Goal: Task Accomplishment & Management: Complete application form

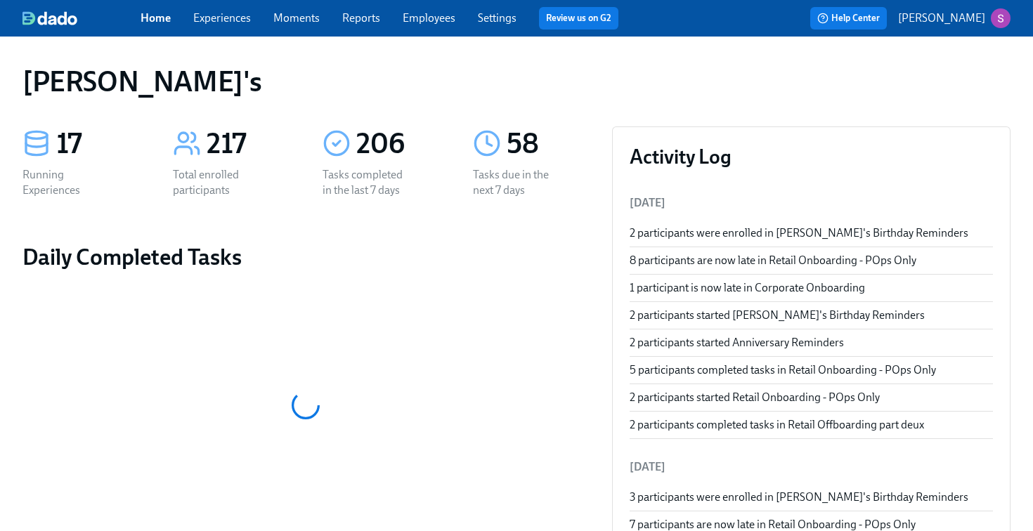
click at [416, 25] on span "Employees" at bounding box center [429, 18] width 53 height 15
click at [416, 20] on link "Employees" at bounding box center [429, 17] width 53 height 13
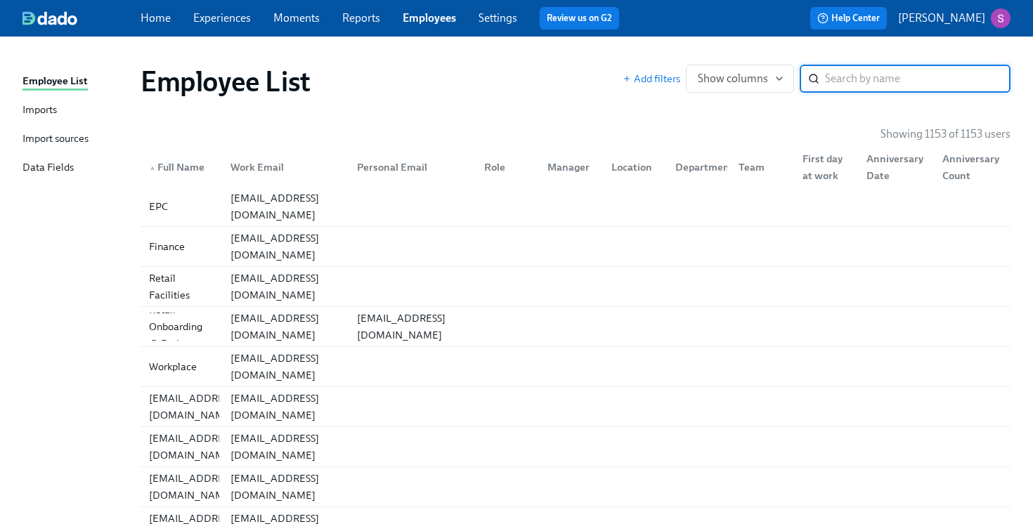
click at [57, 110] on div "Imports" at bounding box center [39, 111] width 34 height 18
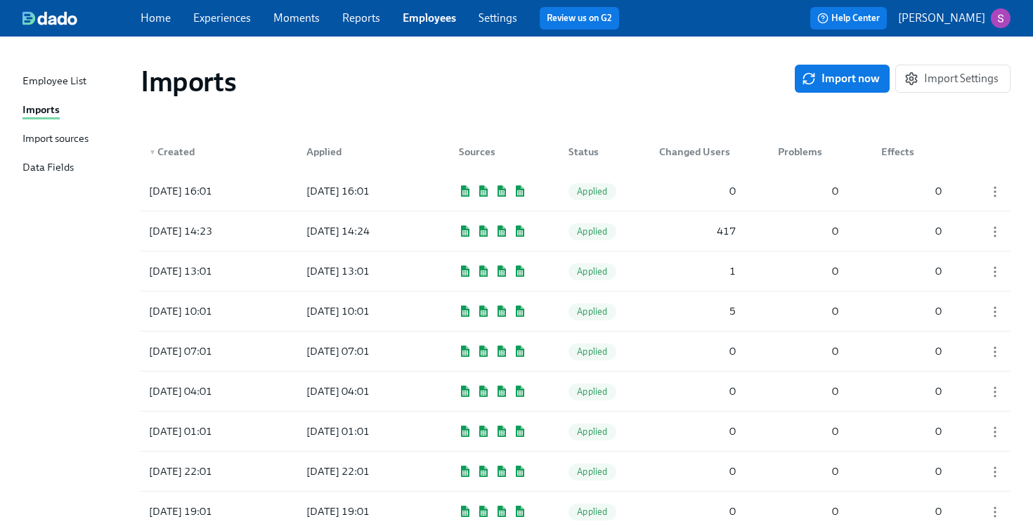
click at [51, 136] on div "Import sources" at bounding box center [55, 140] width 66 height 18
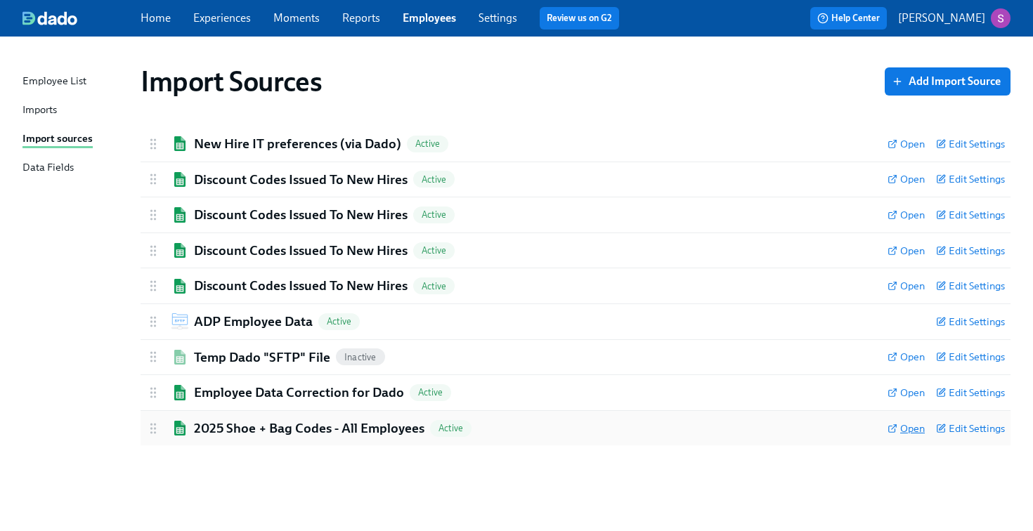
click at [916, 429] on span "Open" at bounding box center [906, 429] width 37 height 14
click at [74, 168] on link "Data Fields" at bounding box center [75, 169] width 107 height 18
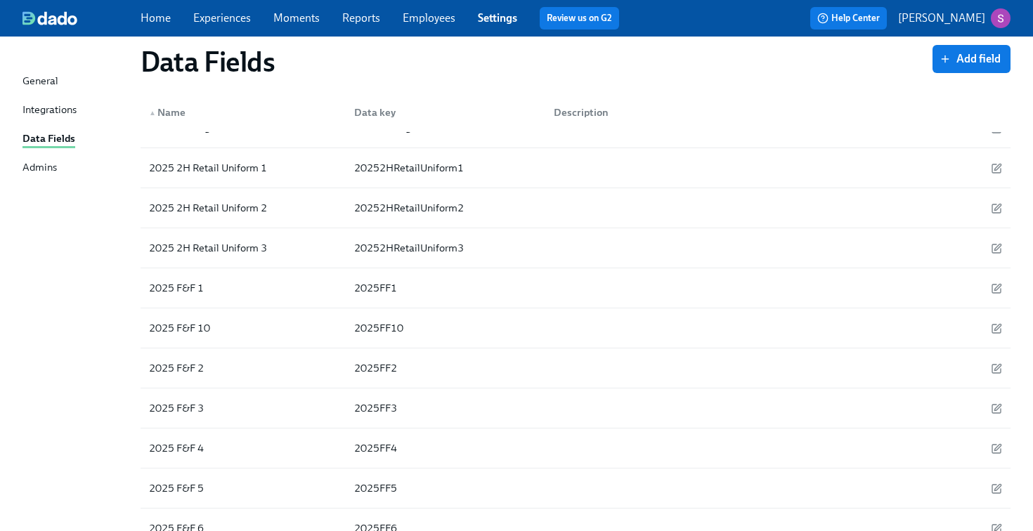
scroll to position [388, 0]
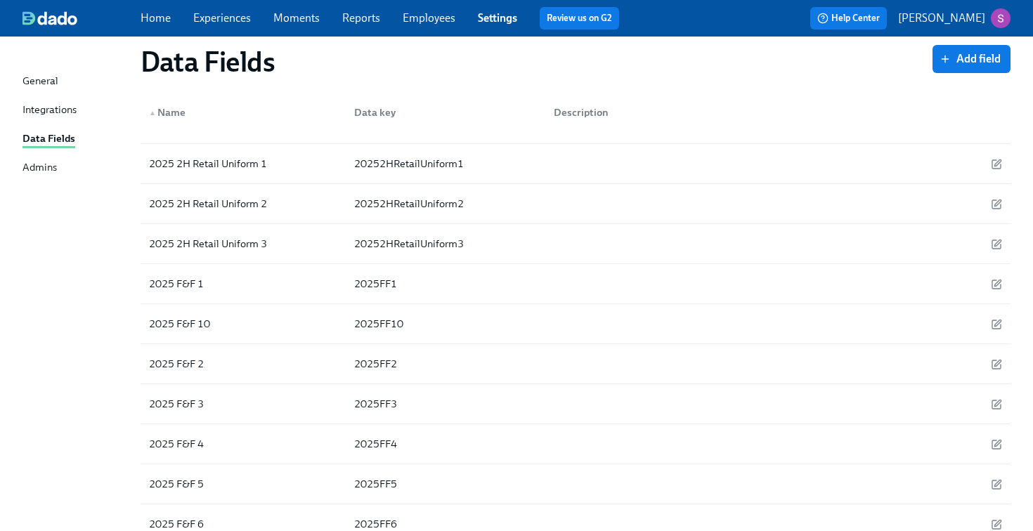
click at [306, 12] on link "Moments" at bounding box center [296, 17] width 46 height 13
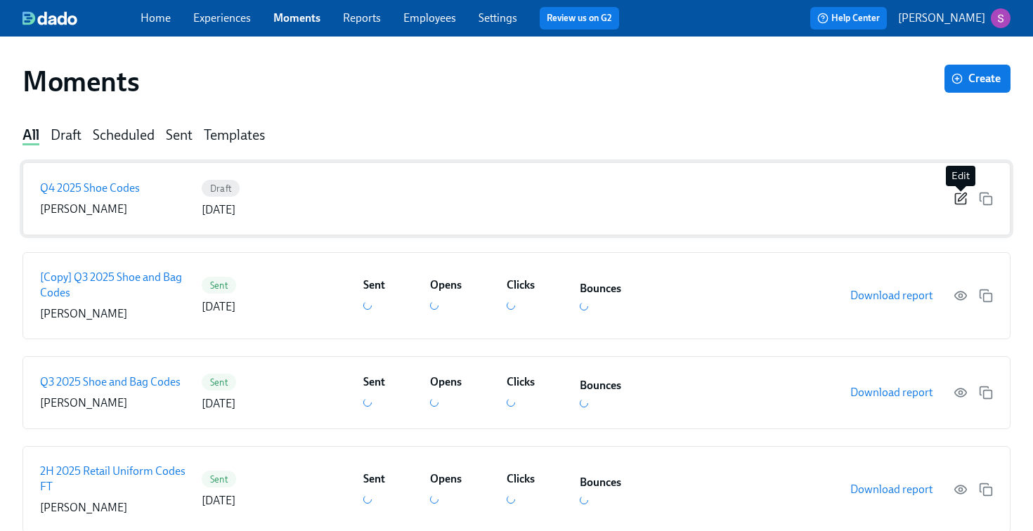
click at [959, 198] on icon "button" at bounding box center [962, 197] width 8 height 8
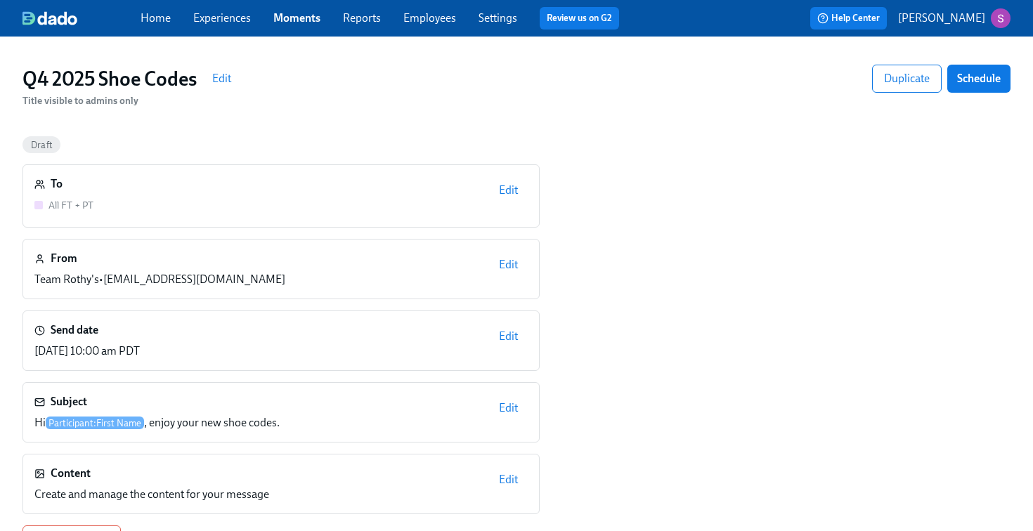
scroll to position [102, 0]
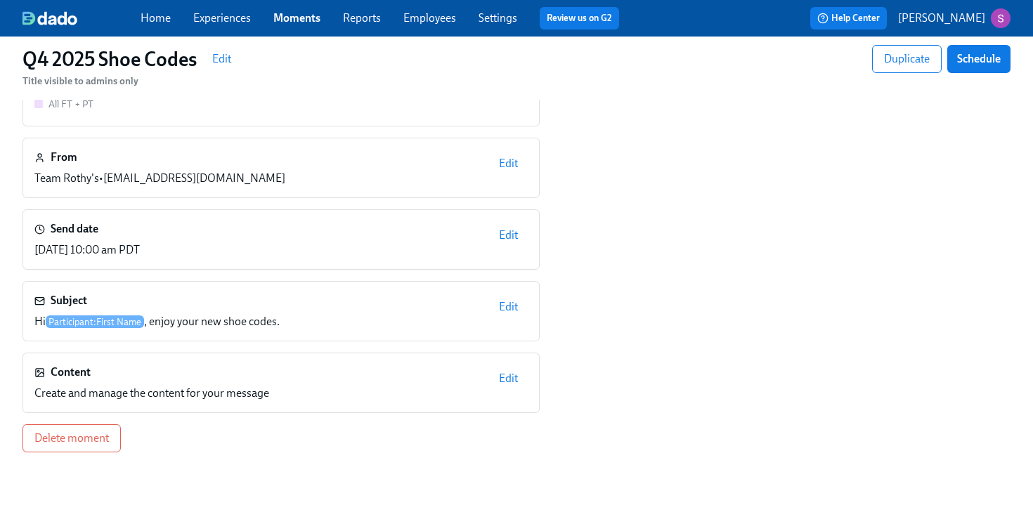
click at [507, 380] on span "Edit" at bounding box center [508, 379] width 19 height 14
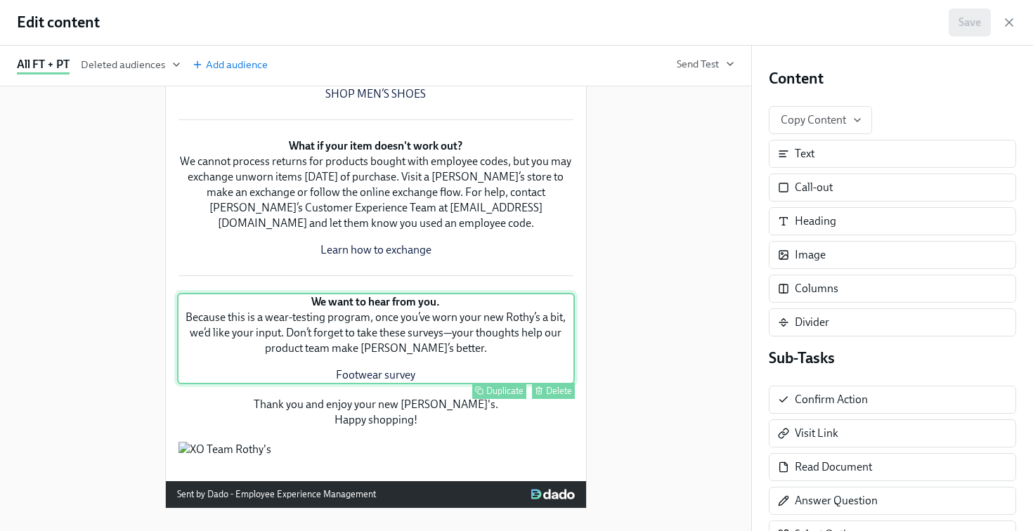
scroll to position [948, 0]
click at [400, 293] on div "We want to hear from you. Because this is a wear-testing program, once you’ve w…" at bounding box center [376, 338] width 398 height 91
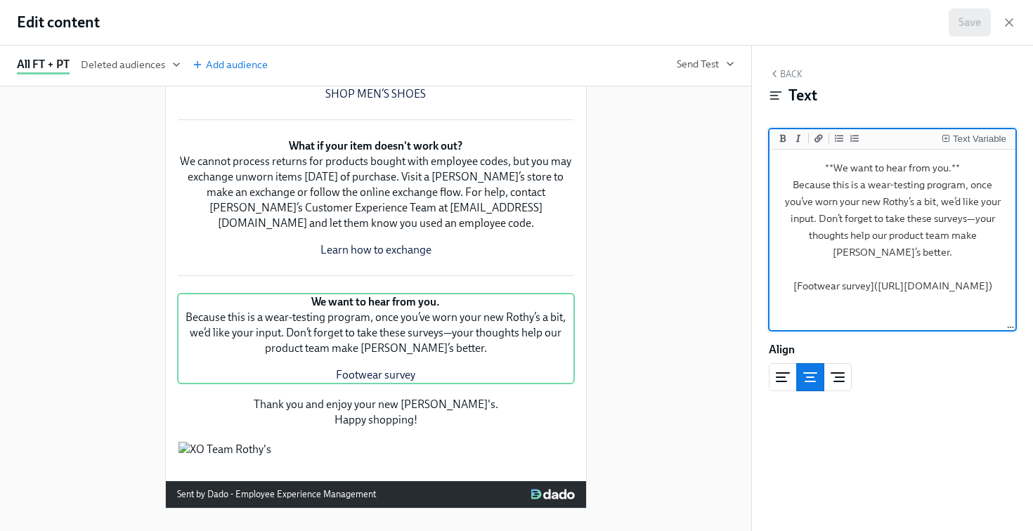
click at [899, 301] on textarea "**We want to hear from you.** Because this is a wear-testing program, once you’…" at bounding box center [892, 240] width 240 height 176
drag, startPoint x: 888, startPoint y: 320, endPoint x: 784, endPoint y: 306, distance: 105.7
click at [784, 306] on textarea "**We want to hear from you.** Because this is a wear-testing program, once you’…" at bounding box center [892, 240] width 240 height 176
type textarea "**We want to hear from you.** Because this is a wear-testing program, once you’…"
click at [968, 21] on span "Save" at bounding box center [969, 22] width 22 height 14
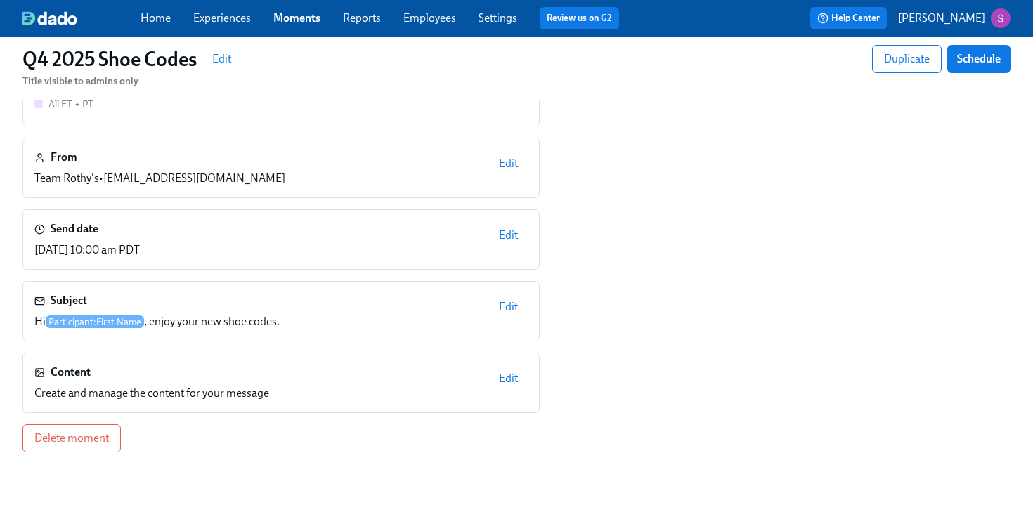
click at [508, 382] on span "Edit" at bounding box center [508, 379] width 19 height 14
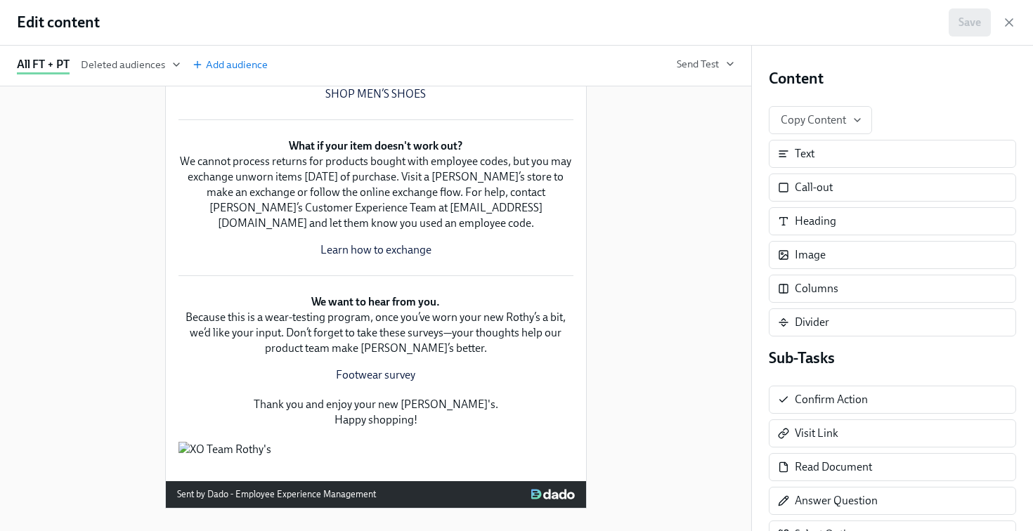
scroll to position [942, 0]
click at [715, 60] on span "Send Test" at bounding box center [706, 64] width 58 height 14
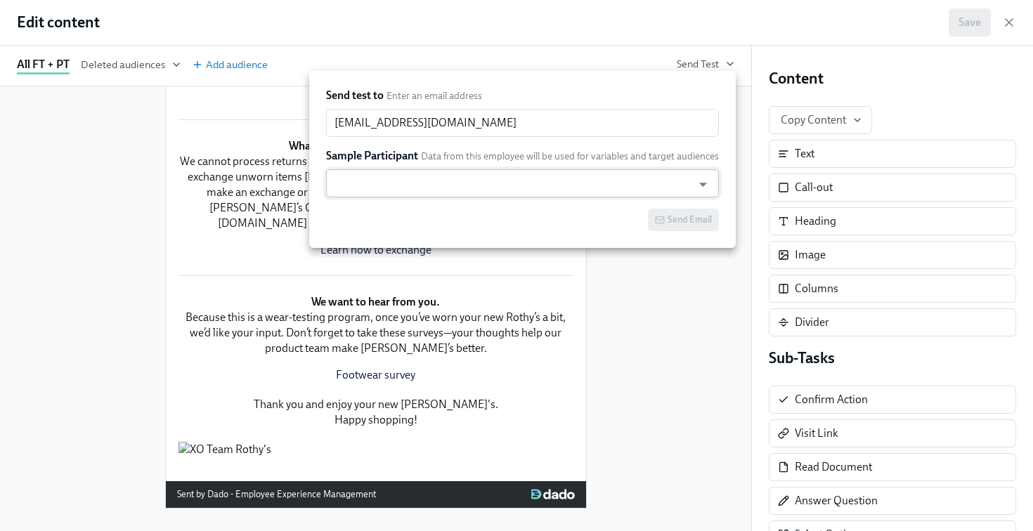
click at [496, 181] on input "text" at bounding box center [509, 183] width 352 height 28
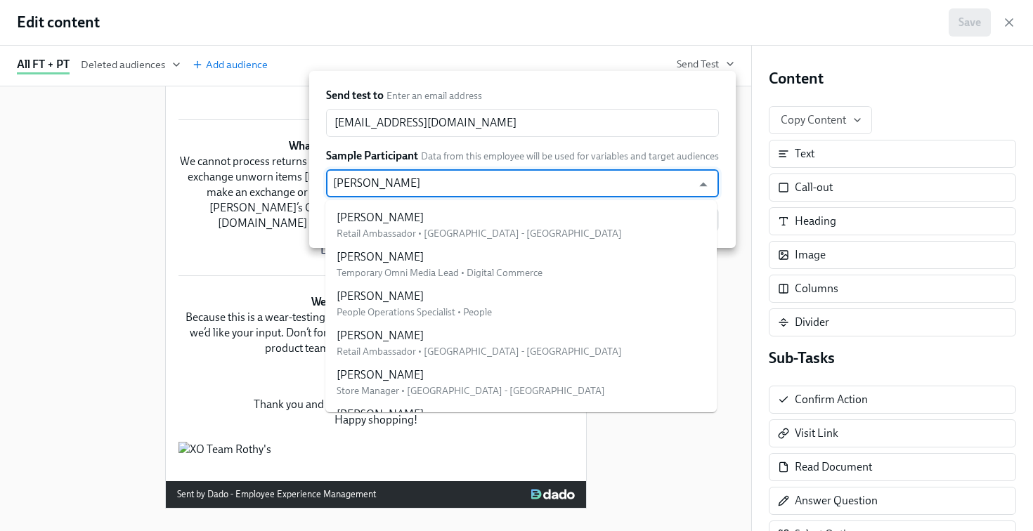
type input "[PERSON_NAME]"
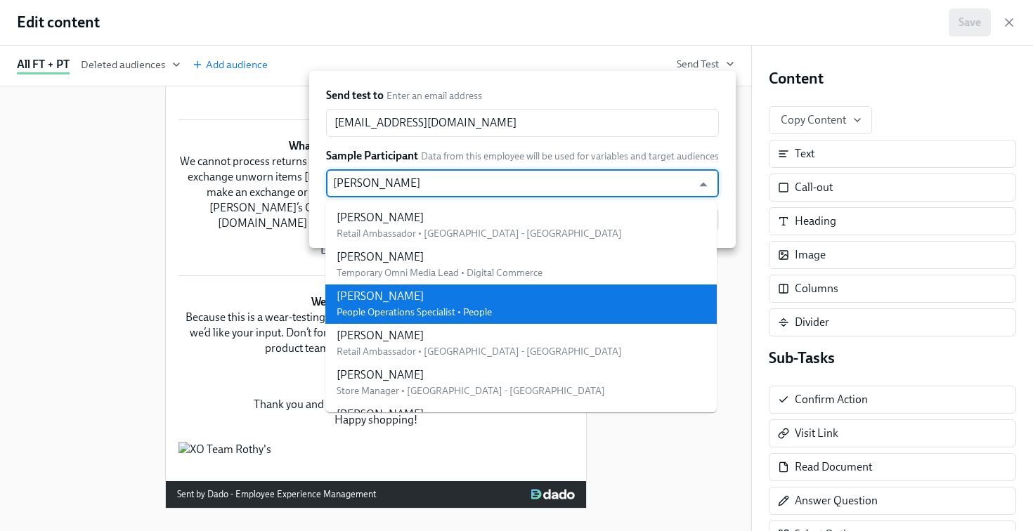
click at [444, 300] on div "[PERSON_NAME]" at bounding box center [414, 296] width 155 height 15
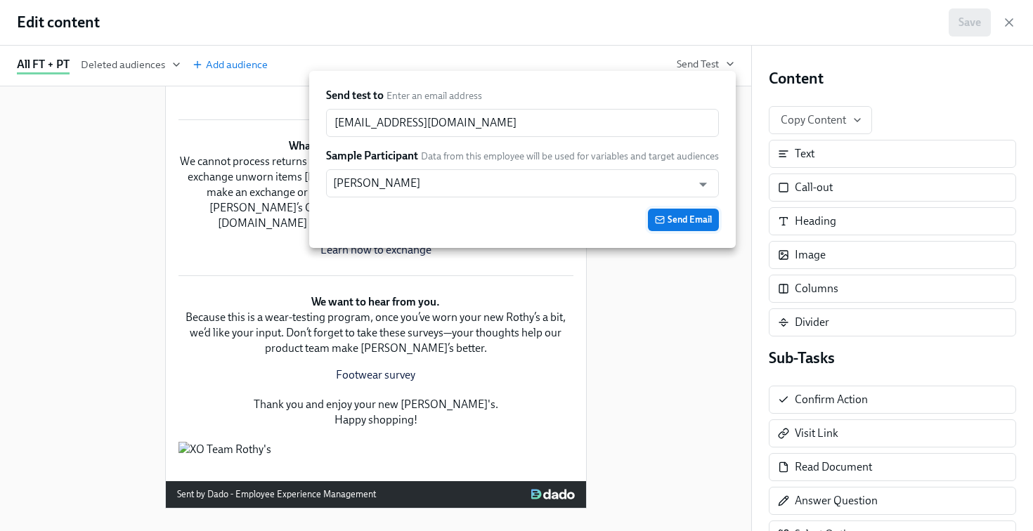
click at [672, 220] on span "Send Email" at bounding box center [683, 220] width 57 height 14
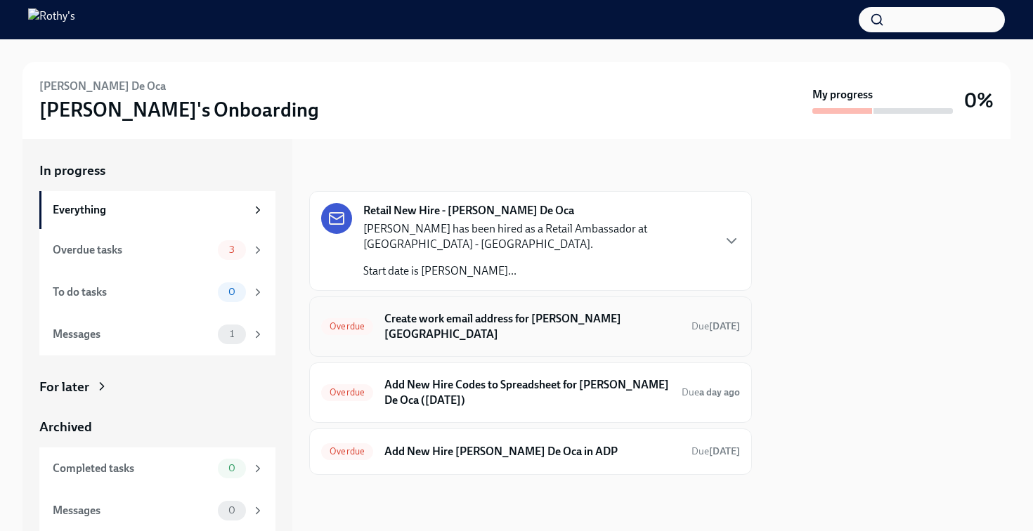
click at [657, 325] on h6 "Create work email address for Yaneysi Montes De Oca" at bounding box center [532, 326] width 296 height 31
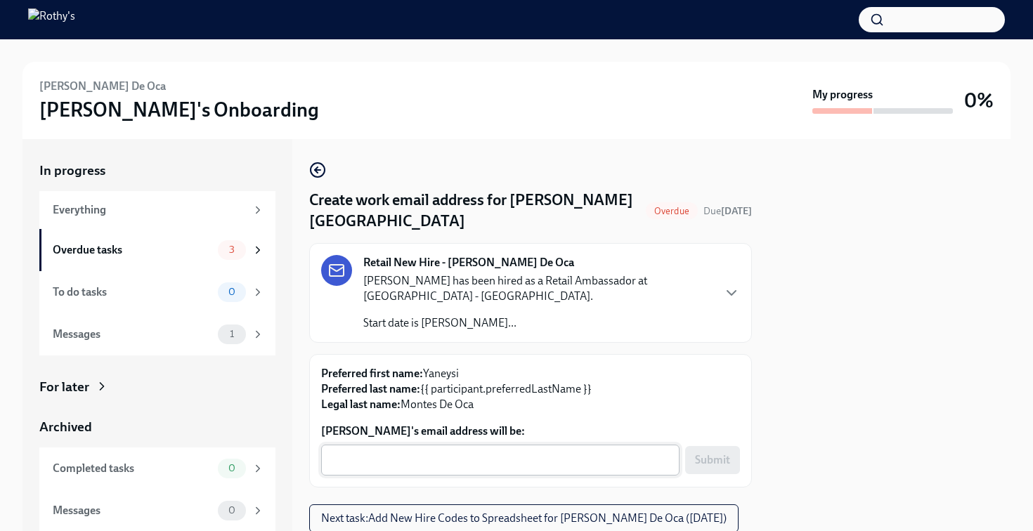
click at [477, 465] on textarea "Yaneysi Montes De Oca's email address will be:" at bounding box center [501, 460] width 342 height 17
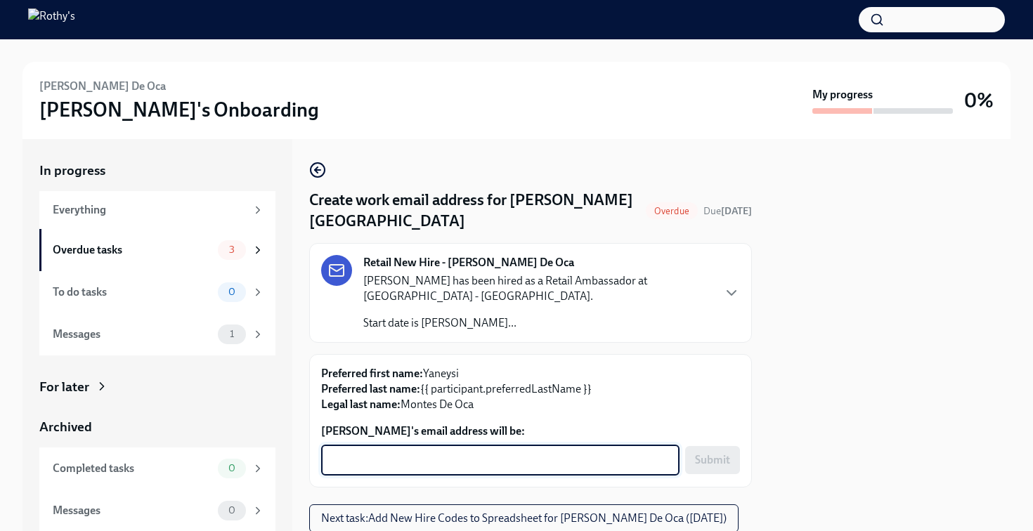
paste textarea "YaneysiMontesDeOca@rothys.com"
type textarea "YaneysiMontesDeOca@rothys.com"
click at [719, 459] on span "Submit" at bounding box center [712, 460] width 35 height 14
